Goal: Task Accomplishment & Management: Use online tool/utility

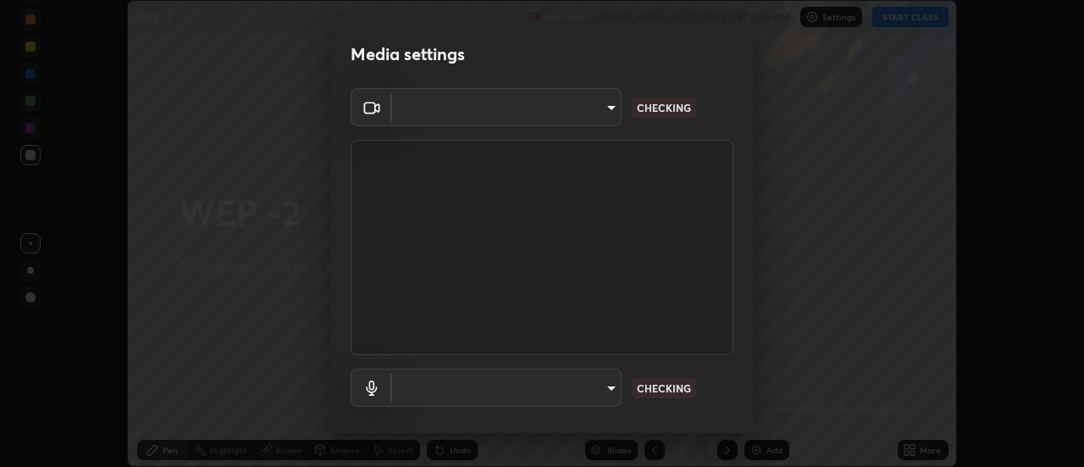
scroll to position [89, 0]
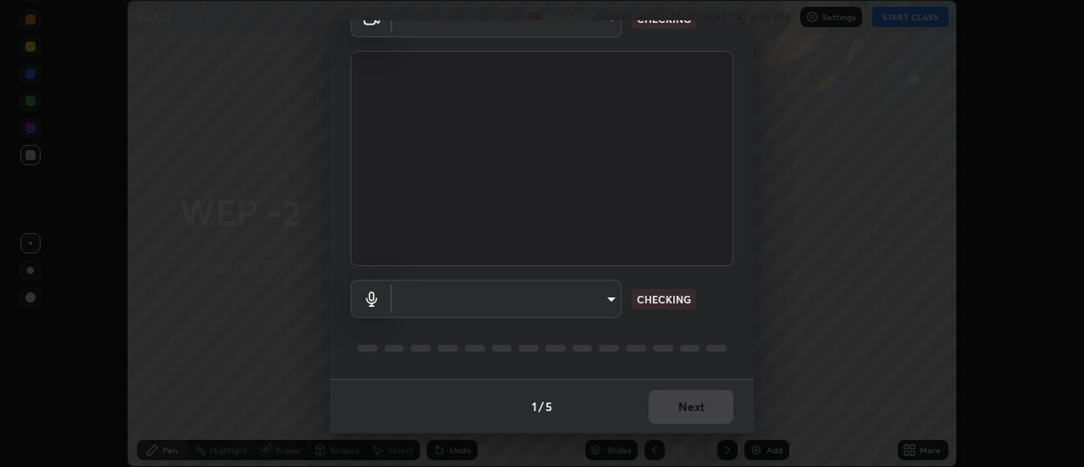
type input "cf8053163bb2f7d6ecf3d6bd7b4235d237b850a42bc303a0614f26eb784a67d0"
type input "default"
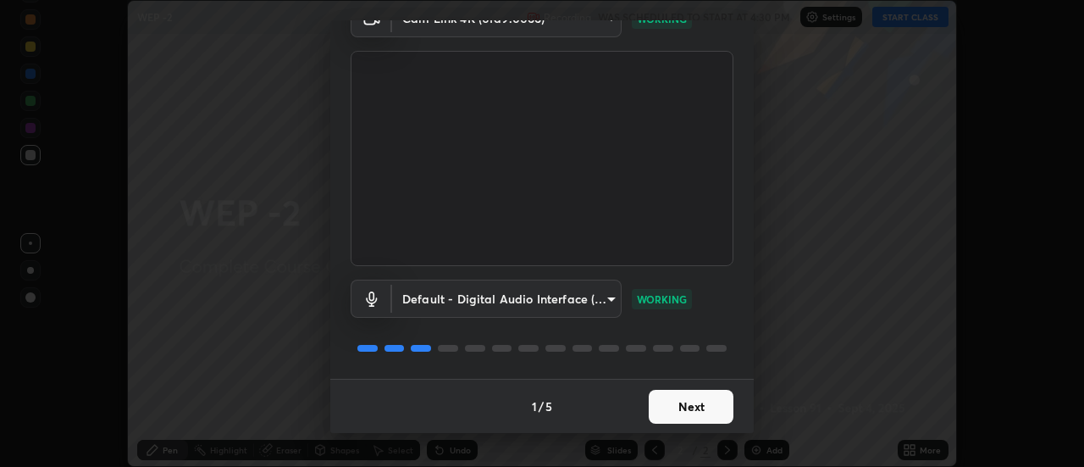
click at [700, 406] on button "Next" at bounding box center [691, 407] width 85 height 34
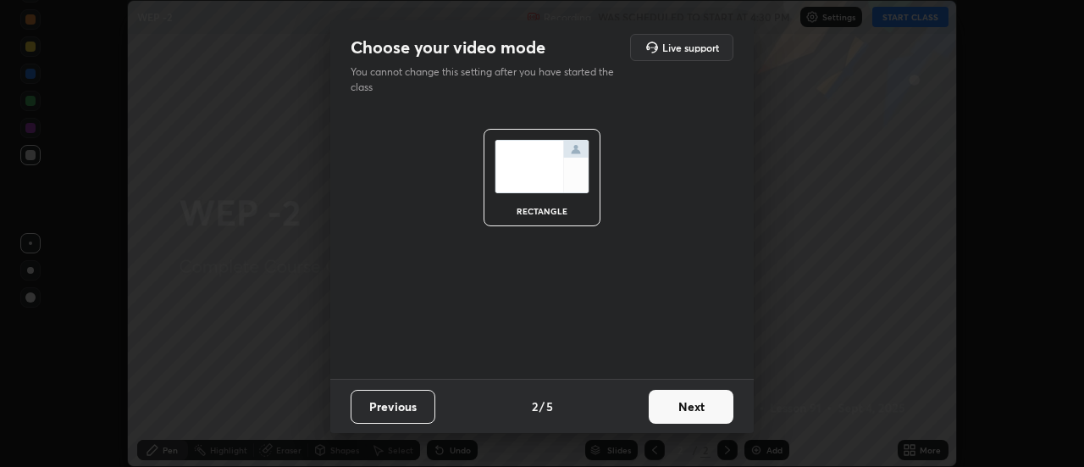
click at [702, 406] on button "Next" at bounding box center [691, 407] width 85 height 34
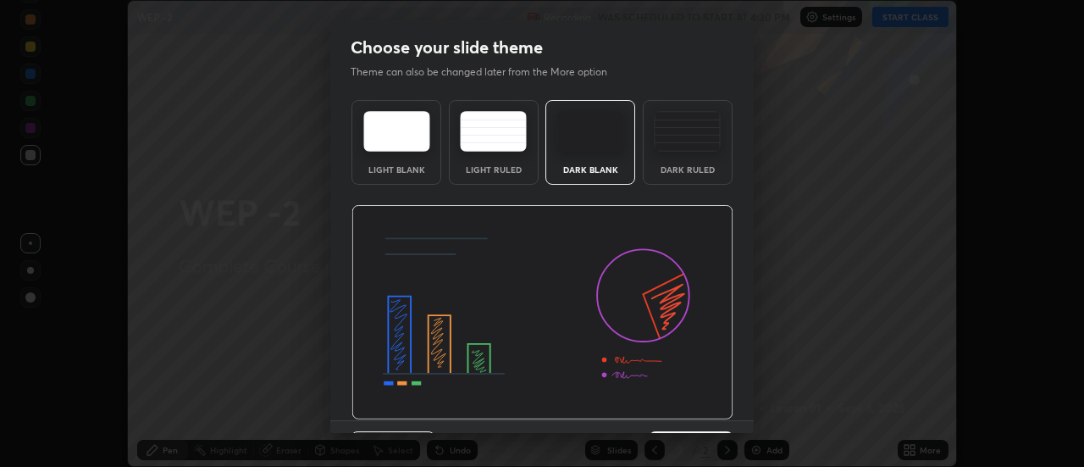
scroll to position [41, 0]
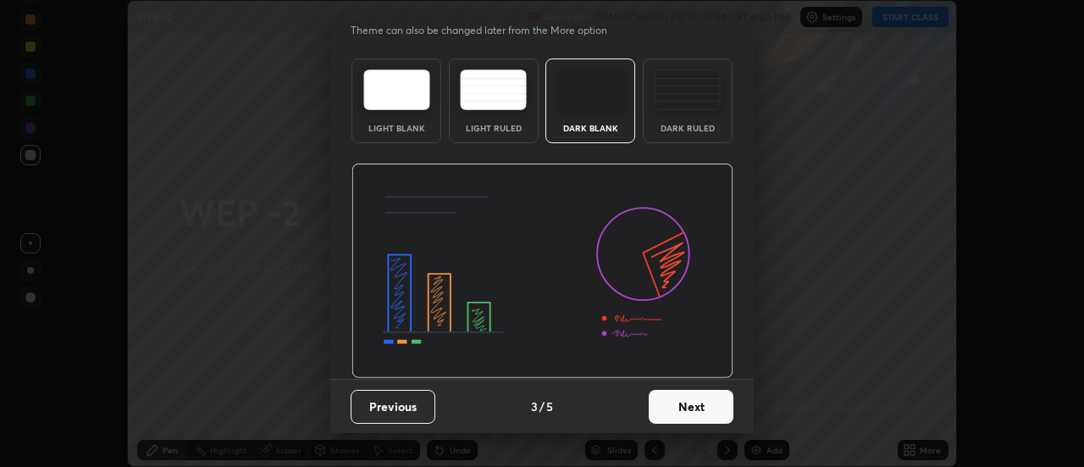
click at [693, 406] on button "Next" at bounding box center [691, 407] width 85 height 34
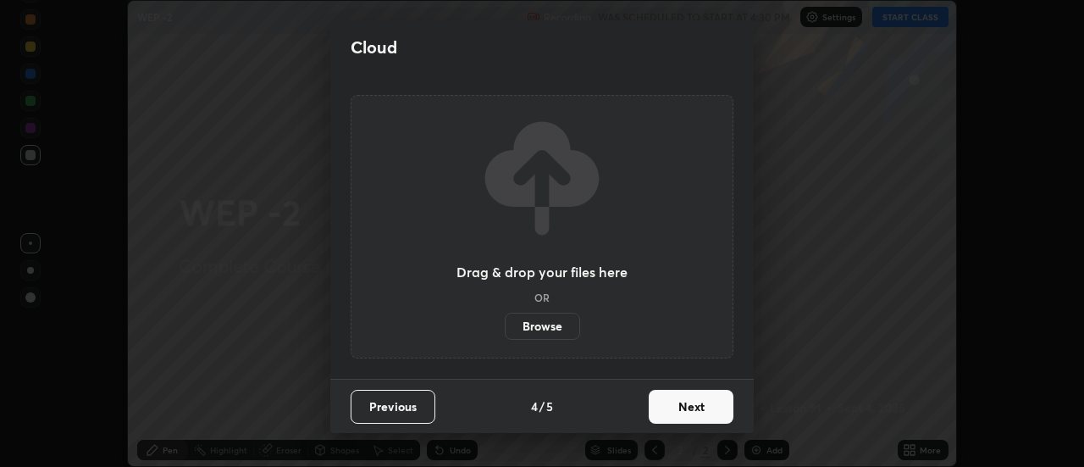
scroll to position [0, 0]
click at [694, 406] on button "Next" at bounding box center [691, 407] width 85 height 34
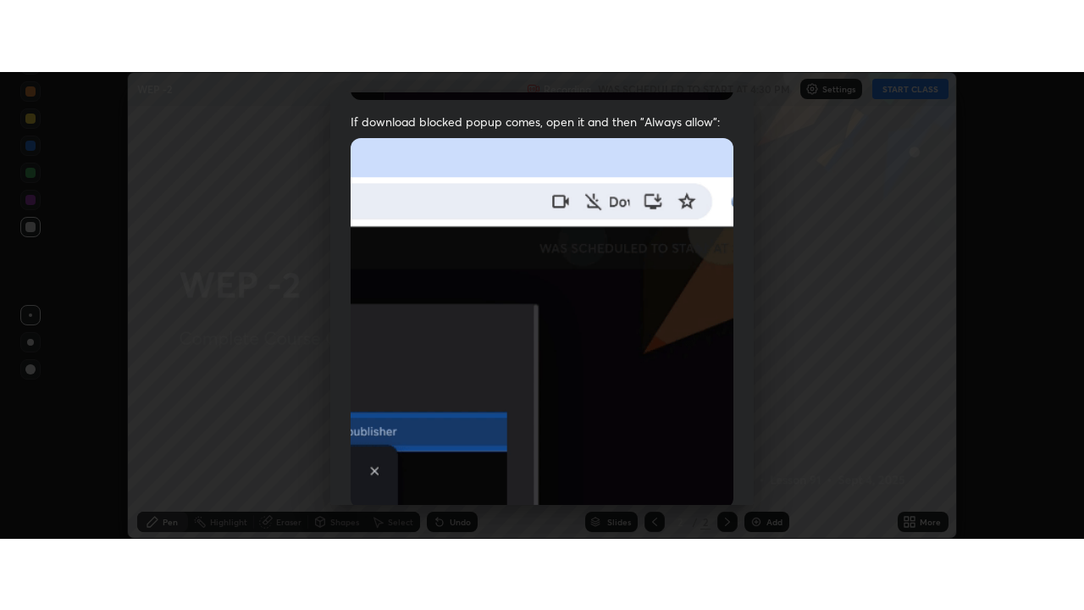
scroll to position [434, 0]
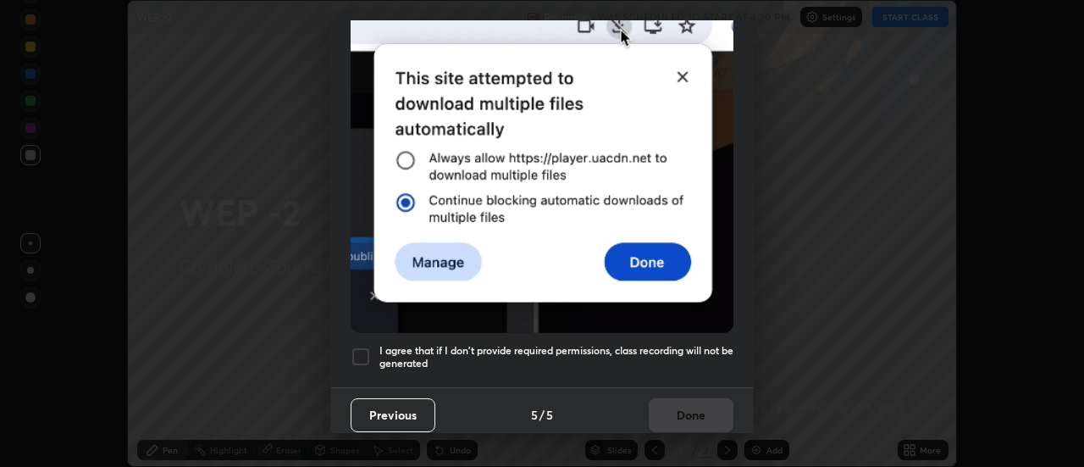
click at [360, 349] on div at bounding box center [361, 356] width 20 height 20
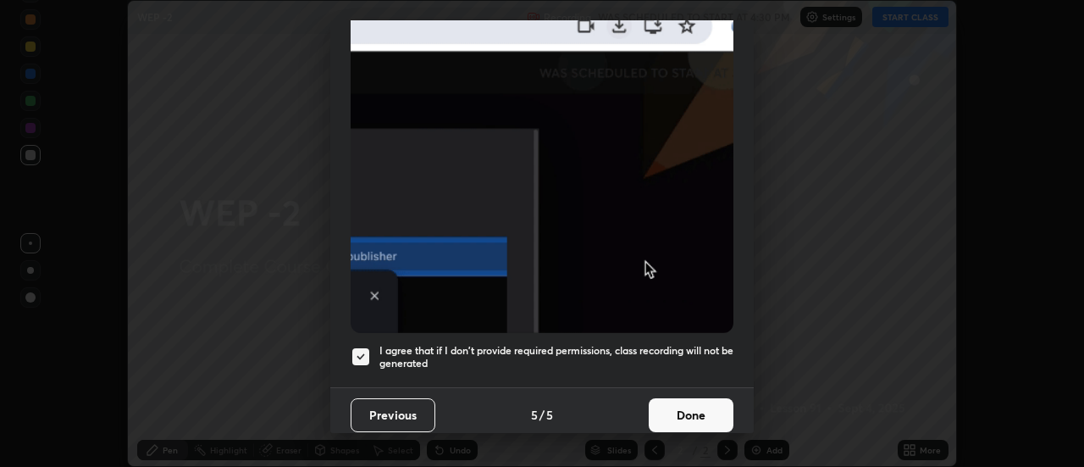
click at [692, 402] on button "Done" at bounding box center [691, 415] width 85 height 34
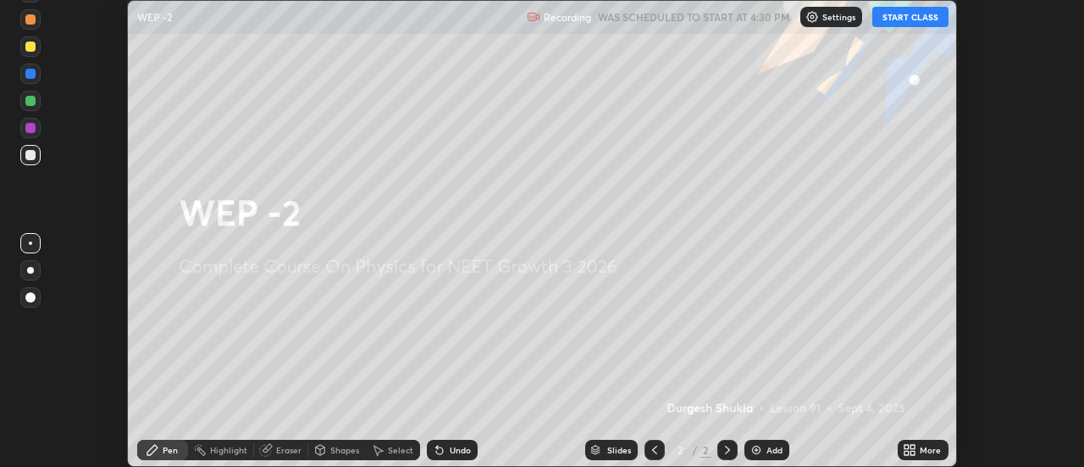
click at [905, 12] on button "START CLASS" at bounding box center [910, 17] width 76 height 20
click at [763, 451] on div "Add" at bounding box center [766, 449] width 45 height 20
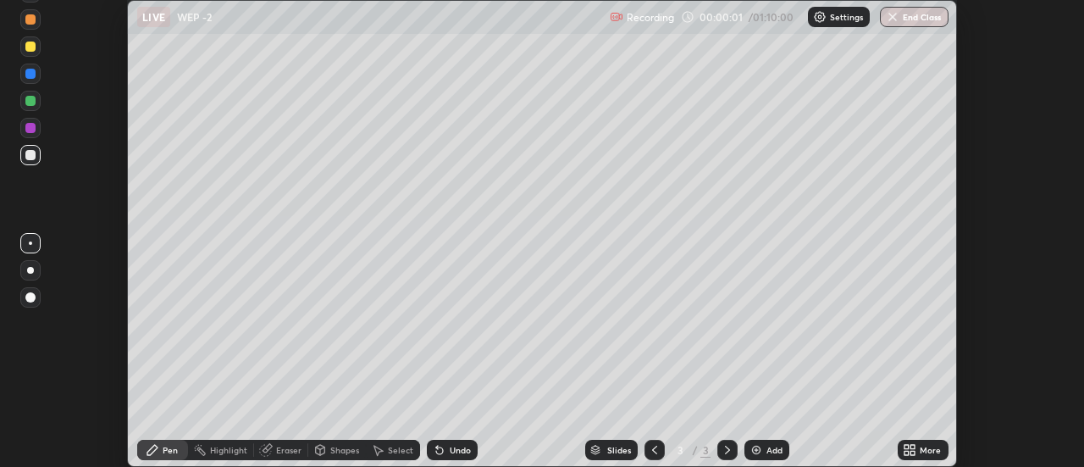
click at [913, 450] on icon at bounding box center [913, 452] width 4 height 4
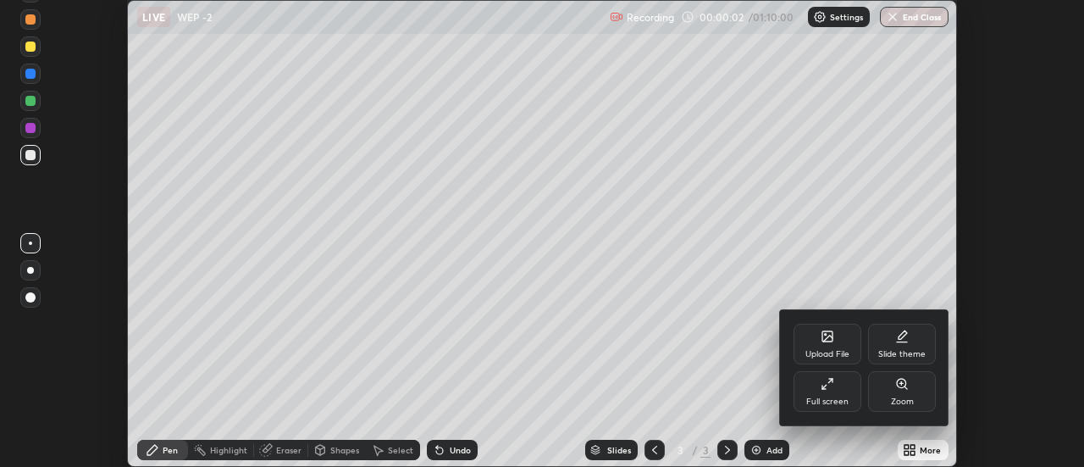
click at [828, 389] on icon at bounding box center [828, 384] width 14 height 14
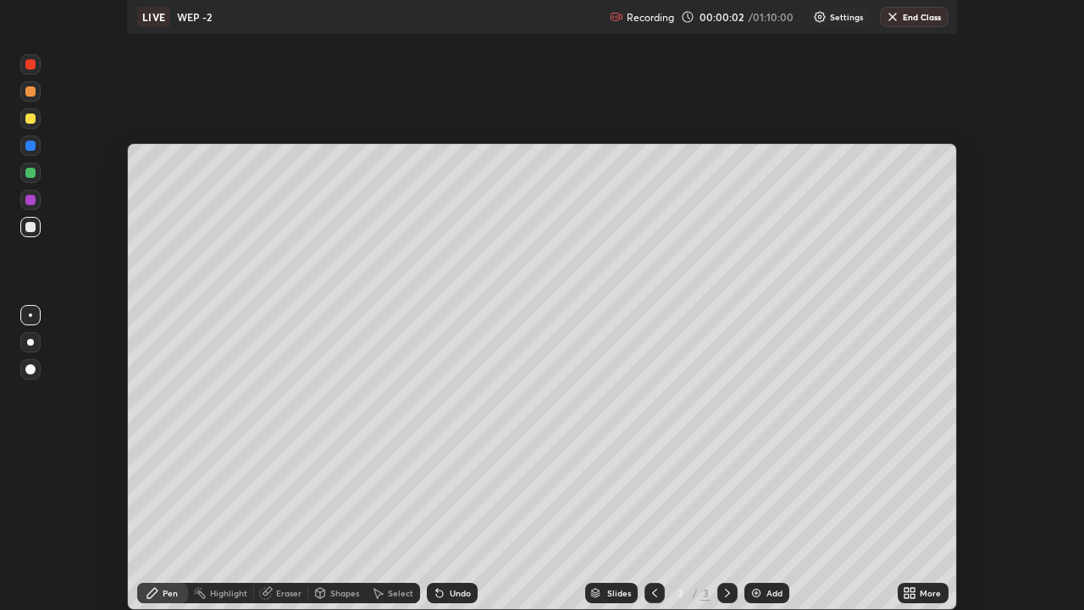
scroll to position [610, 1084]
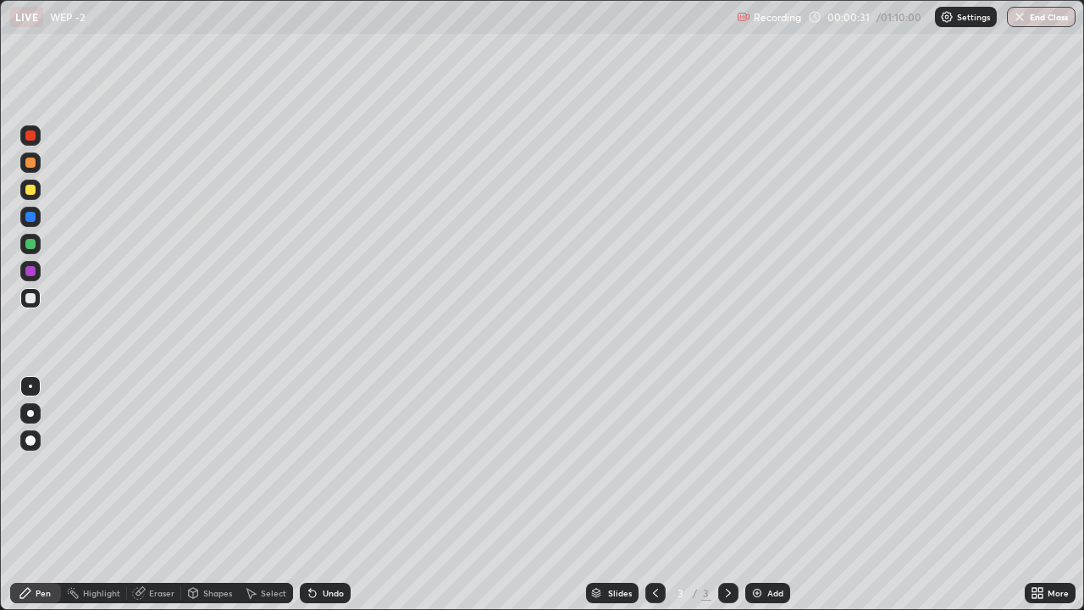
click at [32, 440] on div at bounding box center [30, 440] width 10 height 10
click at [31, 191] on div at bounding box center [30, 190] width 10 height 10
click at [765, 466] on div "Add" at bounding box center [767, 593] width 45 height 20
click at [30, 163] on div at bounding box center [30, 162] width 10 height 10
click at [760, 466] on img at bounding box center [757, 593] width 14 height 14
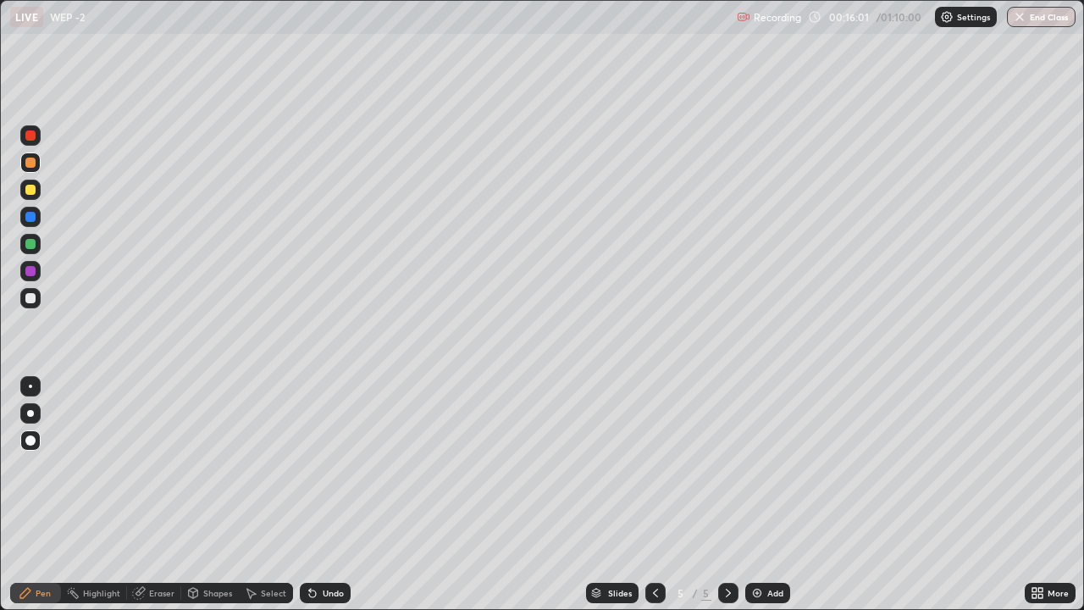
click at [653, 466] on icon at bounding box center [655, 592] width 5 height 8
click at [750, 466] on img at bounding box center [757, 593] width 14 height 14
click at [760, 466] on img at bounding box center [757, 593] width 14 height 14
click at [757, 466] on img at bounding box center [757, 593] width 14 height 14
click at [654, 466] on icon at bounding box center [656, 593] width 14 height 14
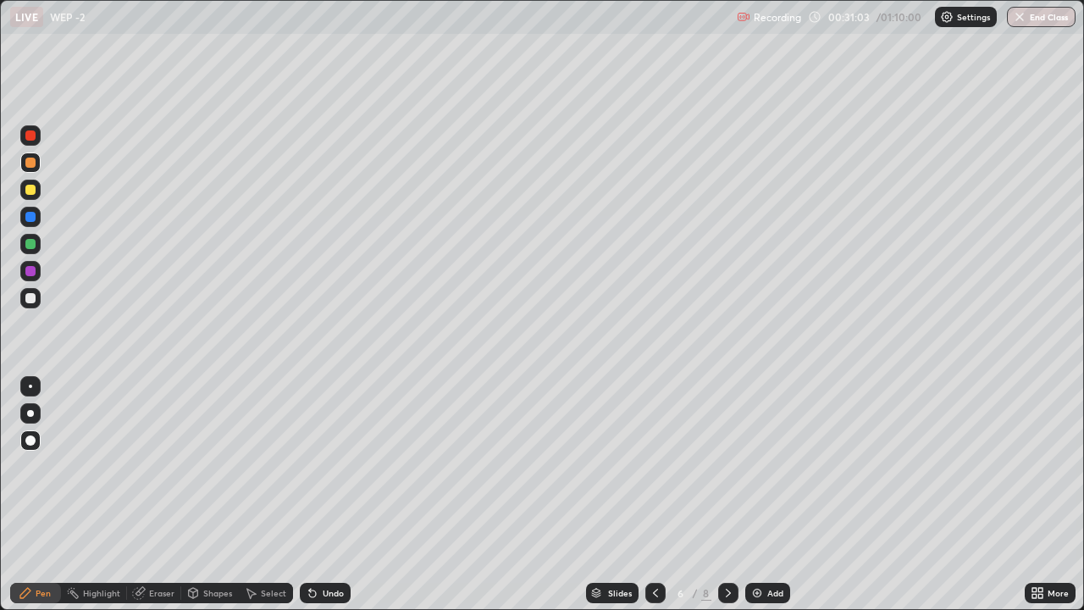
click at [654, 466] on icon at bounding box center [655, 592] width 5 height 8
click at [656, 466] on icon at bounding box center [656, 593] width 14 height 14
click at [724, 466] on icon at bounding box center [728, 593] width 14 height 14
click at [726, 466] on icon at bounding box center [728, 593] width 14 height 14
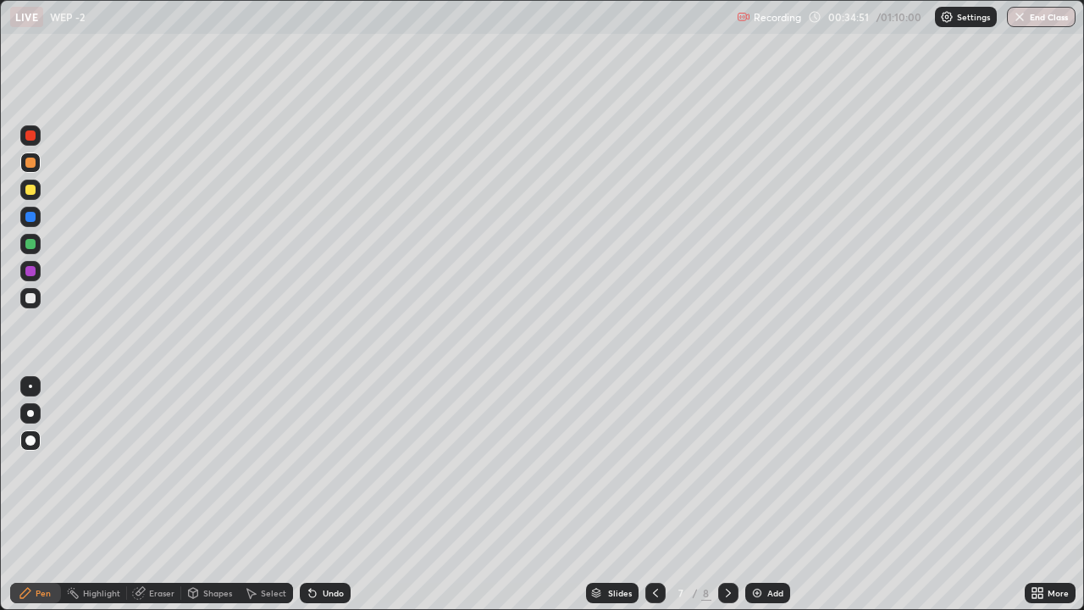
click at [726, 466] on icon at bounding box center [728, 593] width 14 height 14
click at [654, 466] on icon at bounding box center [656, 593] width 14 height 14
click at [651, 466] on icon at bounding box center [656, 593] width 14 height 14
click at [654, 466] on icon at bounding box center [656, 593] width 14 height 14
click at [651, 466] on icon at bounding box center [656, 593] width 14 height 14
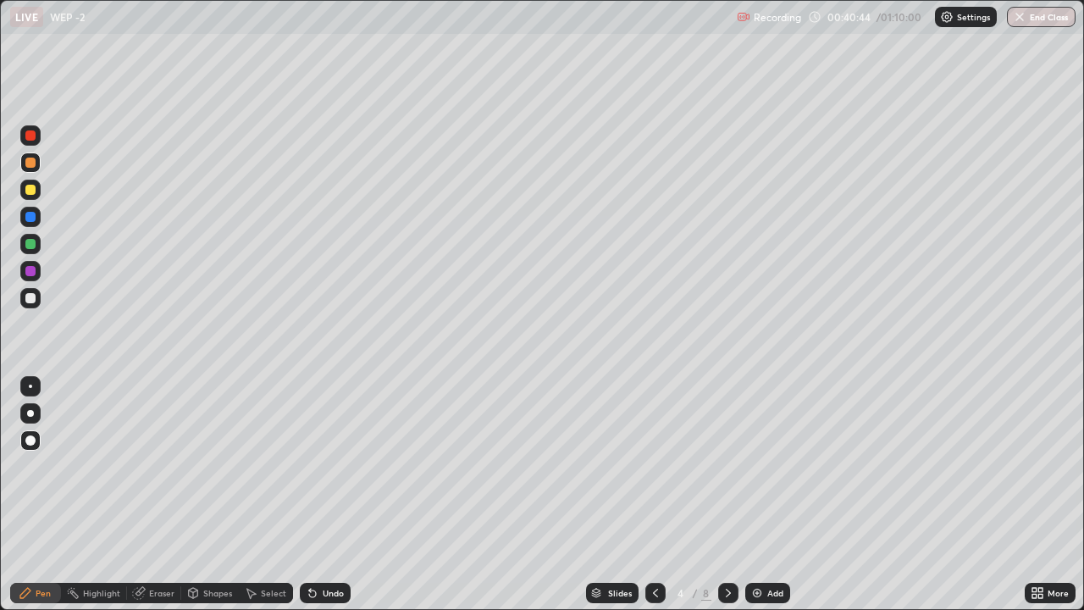
click at [654, 466] on icon at bounding box center [656, 593] width 14 height 14
click at [727, 466] on icon at bounding box center [728, 593] width 14 height 14
click at [724, 466] on icon at bounding box center [728, 593] width 14 height 14
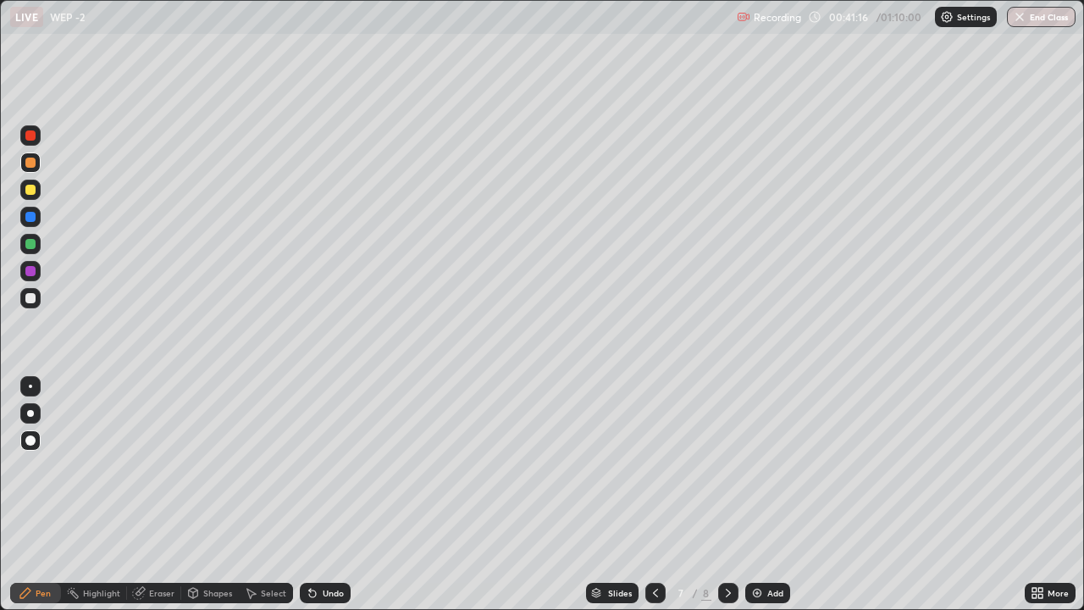
click at [651, 466] on icon at bounding box center [656, 593] width 14 height 14
click at [649, 466] on div at bounding box center [655, 593] width 20 height 20
click at [651, 466] on icon at bounding box center [656, 593] width 14 height 14
click at [653, 466] on icon at bounding box center [656, 593] width 14 height 14
click at [727, 466] on icon at bounding box center [728, 592] width 5 height 8
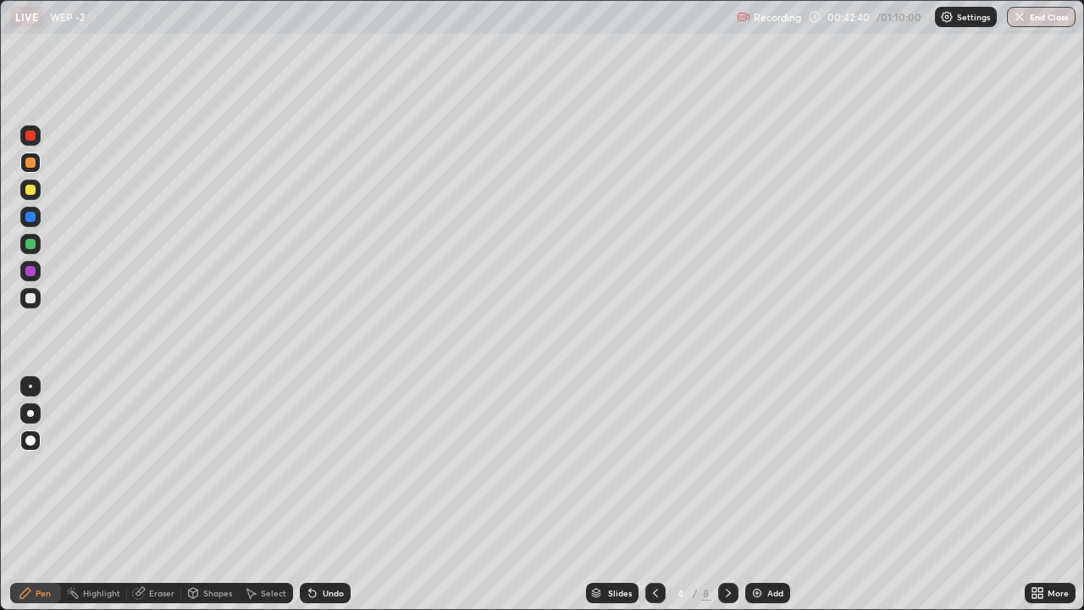
click at [733, 466] on div at bounding box center [728, 593] width 20 height 20
click at [727, 466] on icon at bounding box center [728, 593] width 14 height 14
click at [727, 466] on icon at bounding box center [728, 592] width 5 height 8
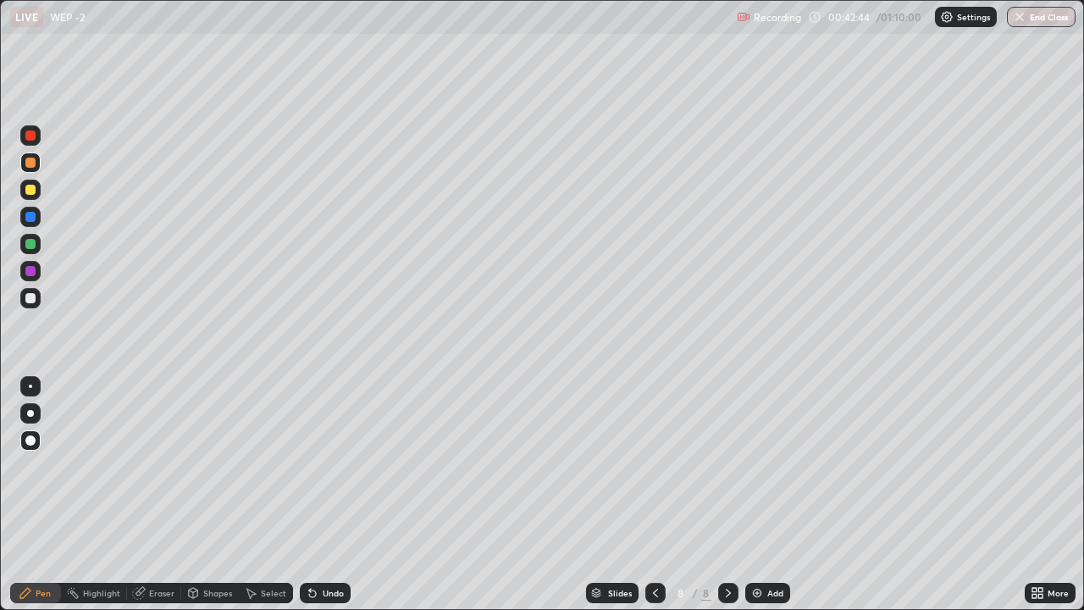
click at [767, 466] on div "Add" at bounding box center [775, 592] width 16 height 8
click at [653, 466] on icon at bounding box center [655, 592] width 5 height 8
click at [654, 466] on icon at bounding box center [656, 593] width 14 height 14
click at [653, 466] on icon at bounding box center [655, 592] width 5 height 8
click at [654, 466] on icon at bounding box center [656, 593] width 14 height 14
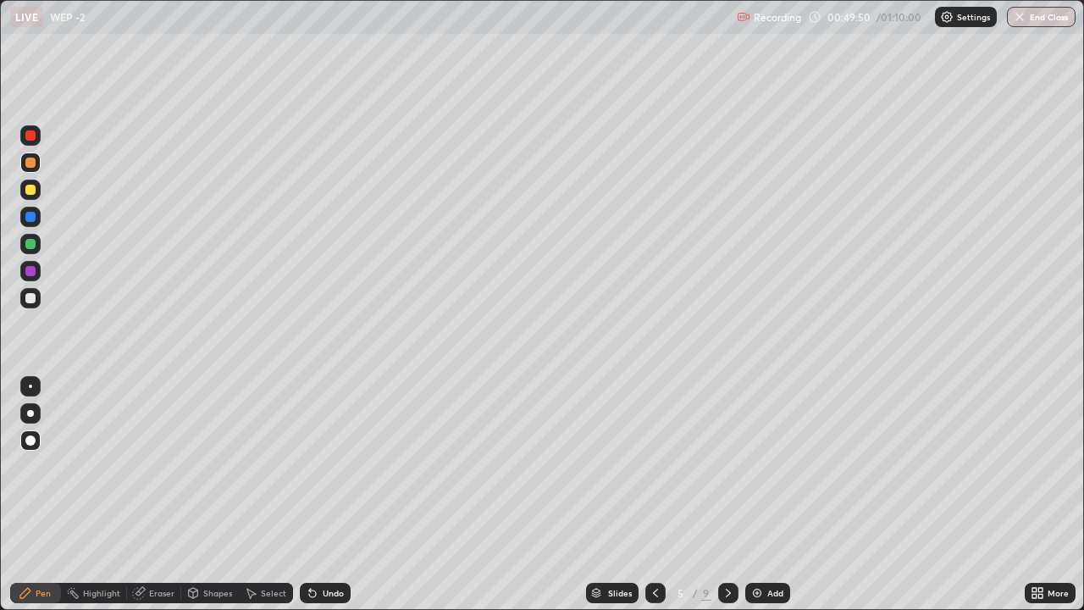
click at [727, 466] on icon at bounding box center [728, 593] width 14 height 14
click at [727, 466] on icon at bounding box center [728, 592] width 5 height 8
click at [728, 466] on icon at bounding box center [728, 593] width 14 height 14
click at [654, 466] on icon at bounding box center [656, 593] width 14 height 14
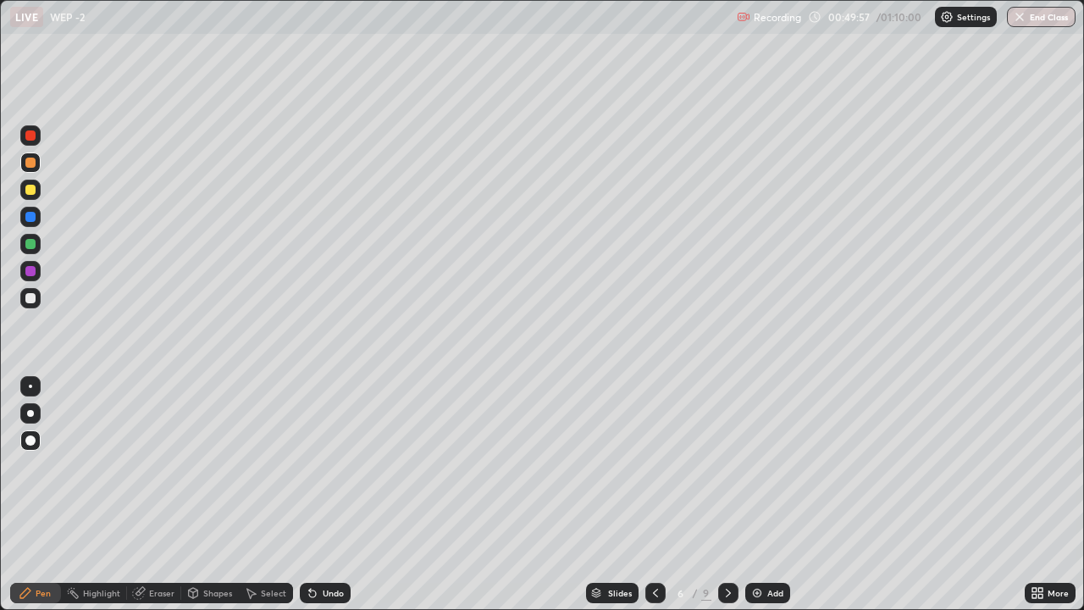
click at [654, 466] on icon at bounding box center [656, 593] width 14 height 14
click at [727, 466] on icon at bounding box center [728, 592] width 5 height 8
click at [727, 466] on icon at bounding box center [728, 593] width 14 height 14
click at [727, 466] on icon at bounding box center [728, 592] width 5 height 8
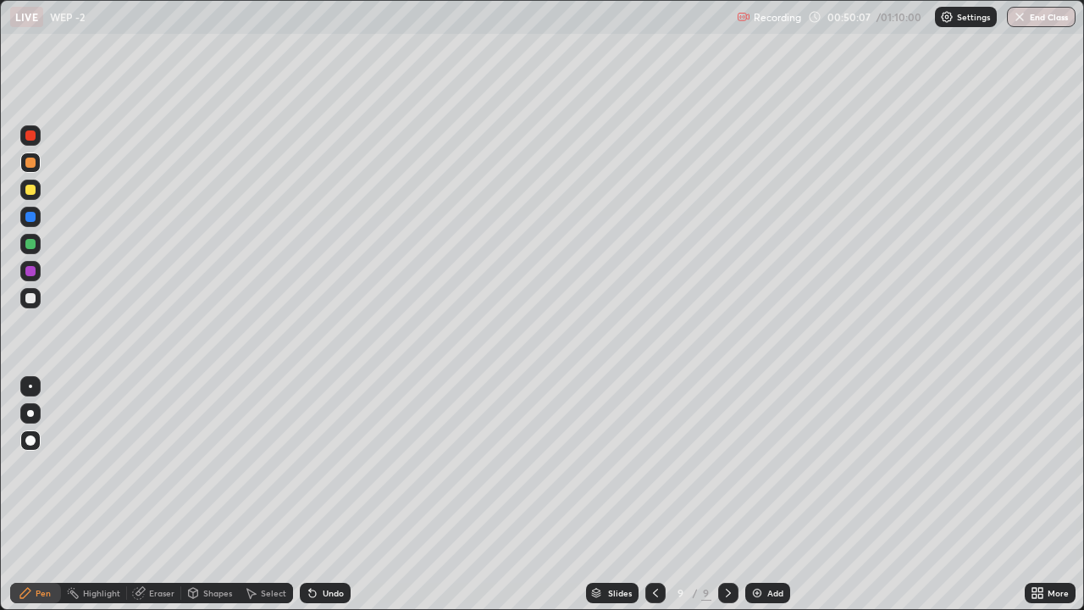
click at [727, 466] on icon at bounding box center [728, 593] width 14 height 14
click at [760, 466] on img at bounding box center [757, 593] width 14 height 14
click at [1038, 14] on button "End Class" at bounding box center [1041, 17] width 69 height 20
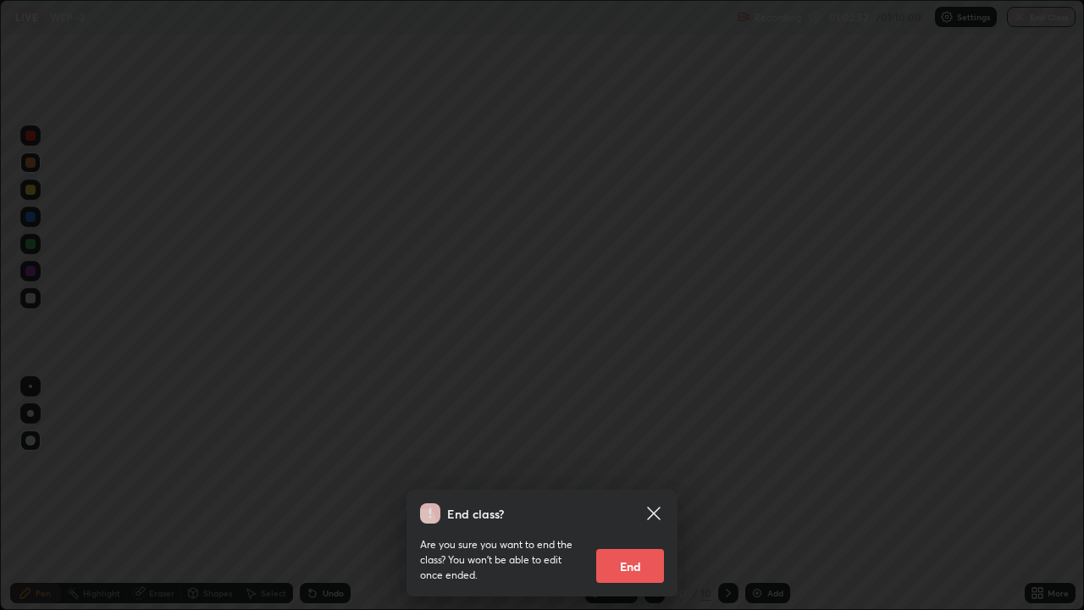
click at [634, 466] on button "End" at bounding box center [630, 566] width 68 height 34
